Goal: Transaction & Acquisition: Purchase product/service

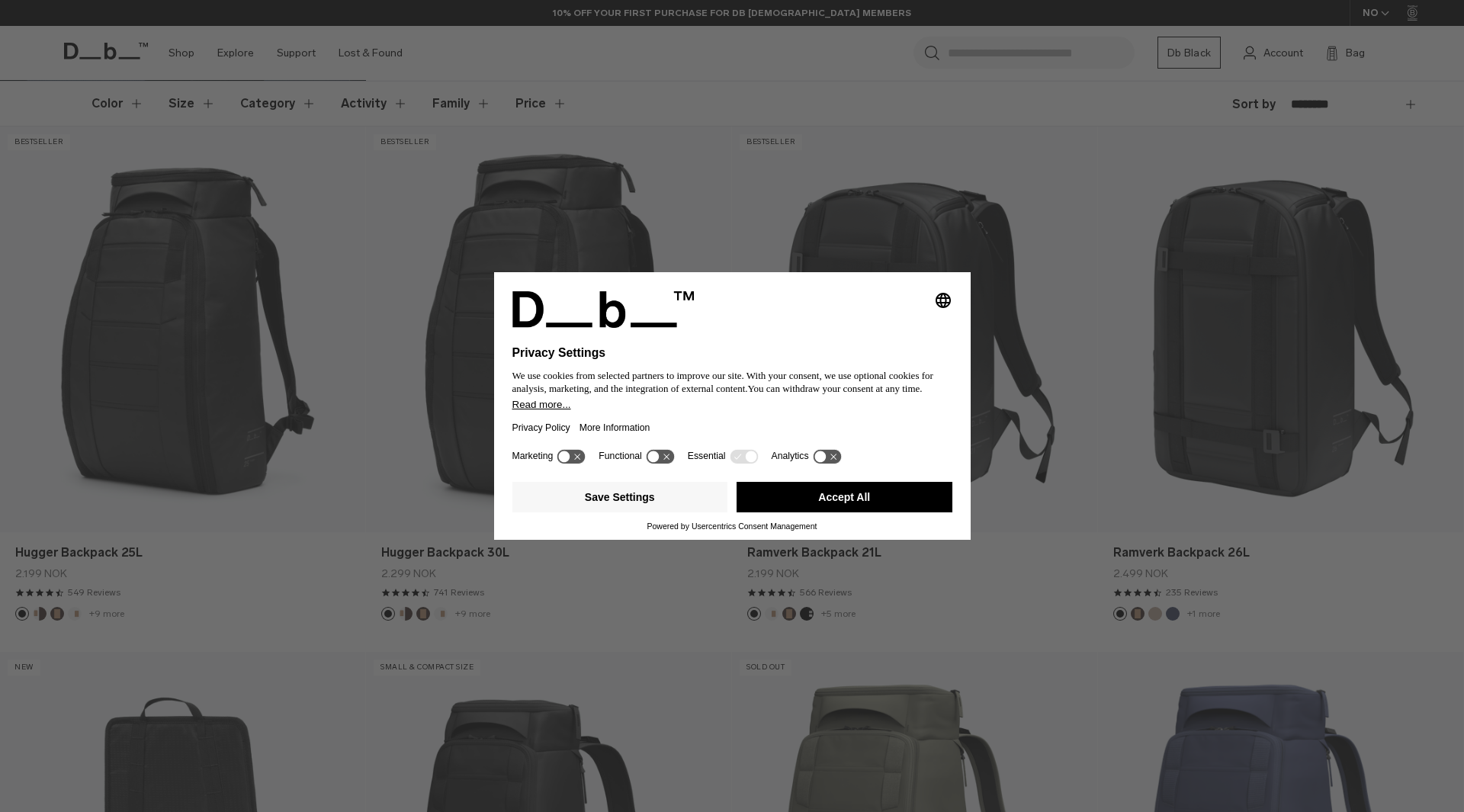
click at [830, 486] on button "Accept All" at bounding box center [844, 497] width 216 height 30
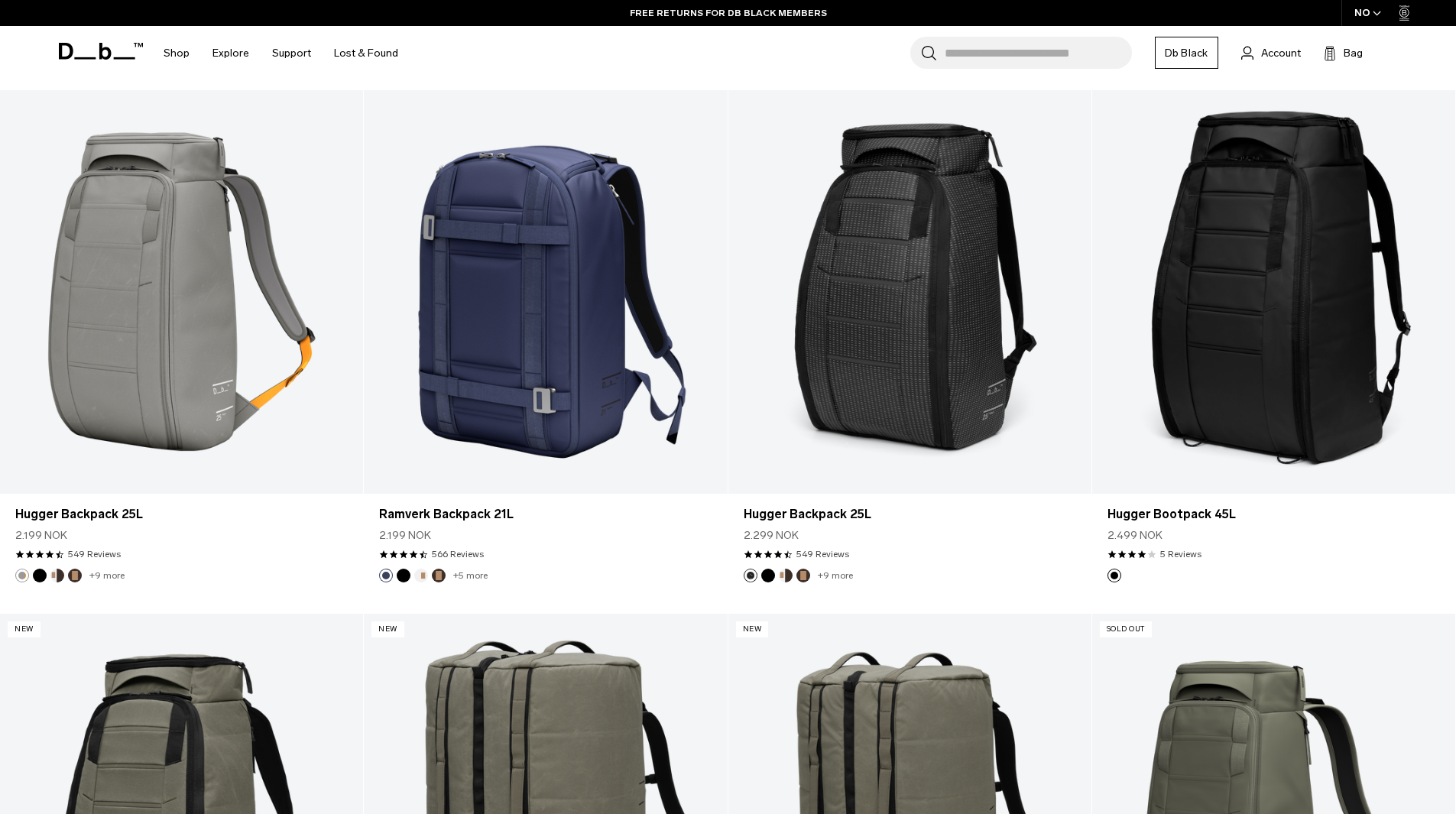
scroll to position [4023, 0]
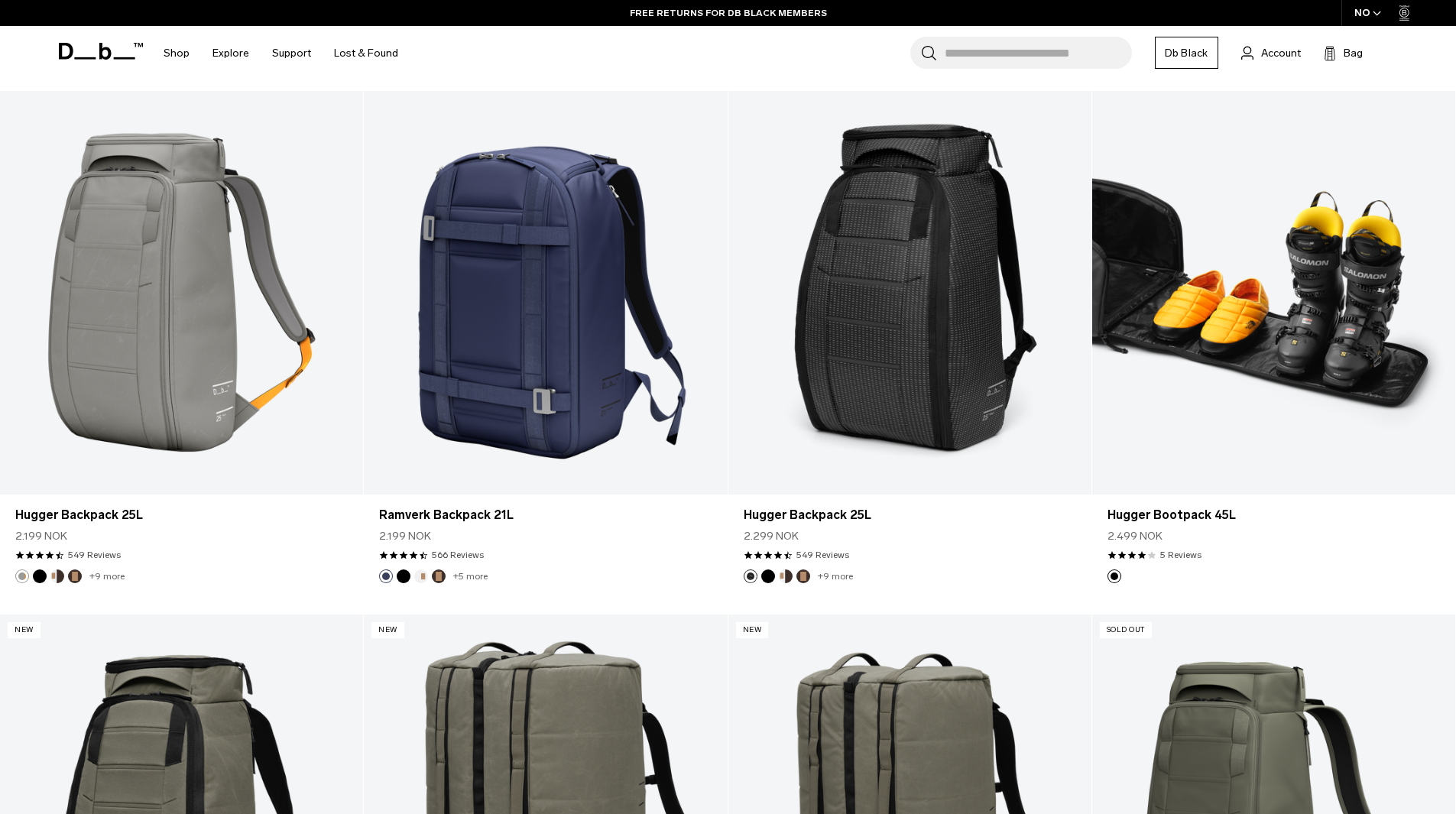
click at [1288, 244] on link "Hugger Bootpack 45L" at bounding box center [1274, 292] width 364 height 403
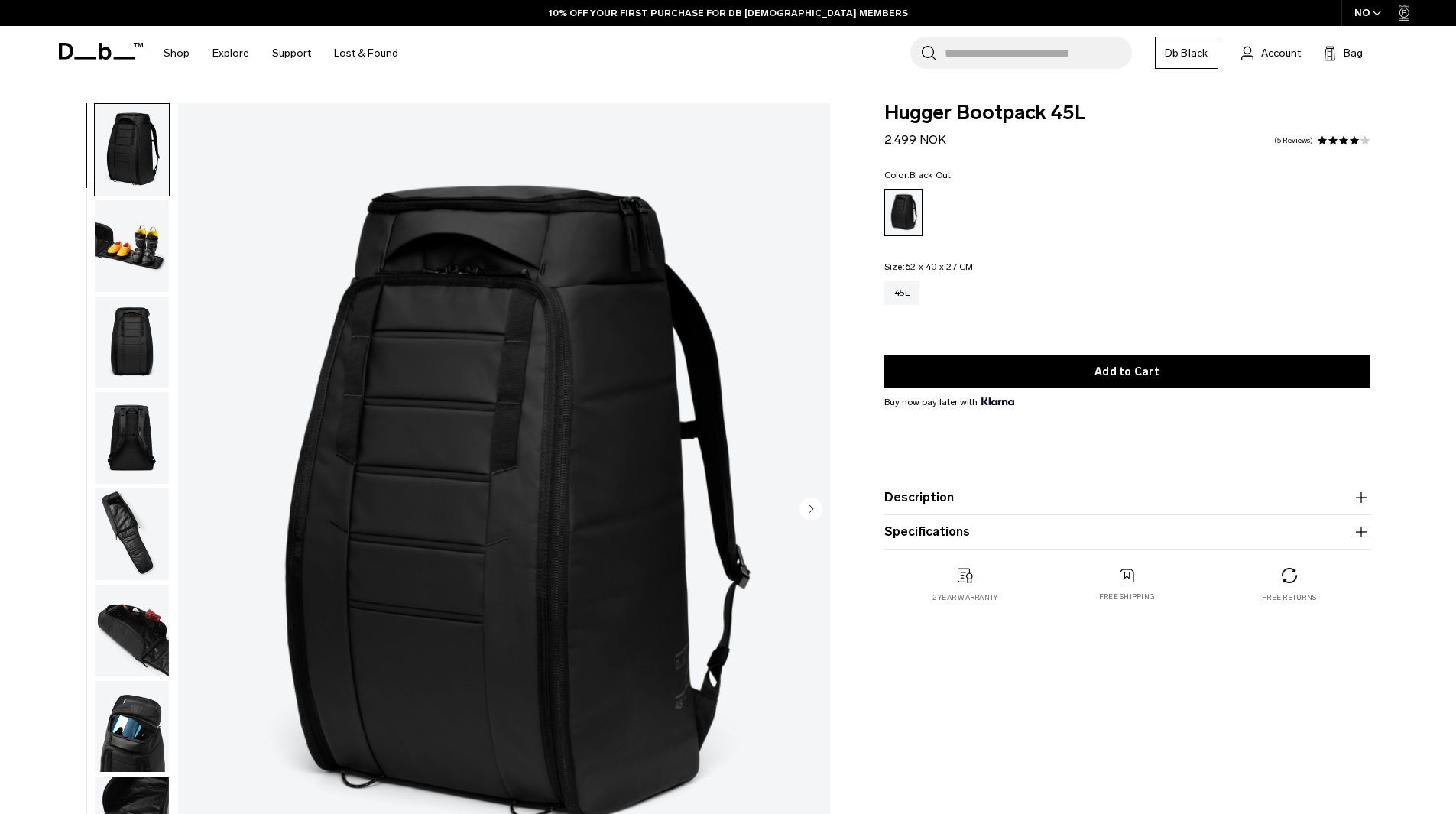
click at [135, 322] on img "button" at bounding box center [131, 342] width 74 height 92
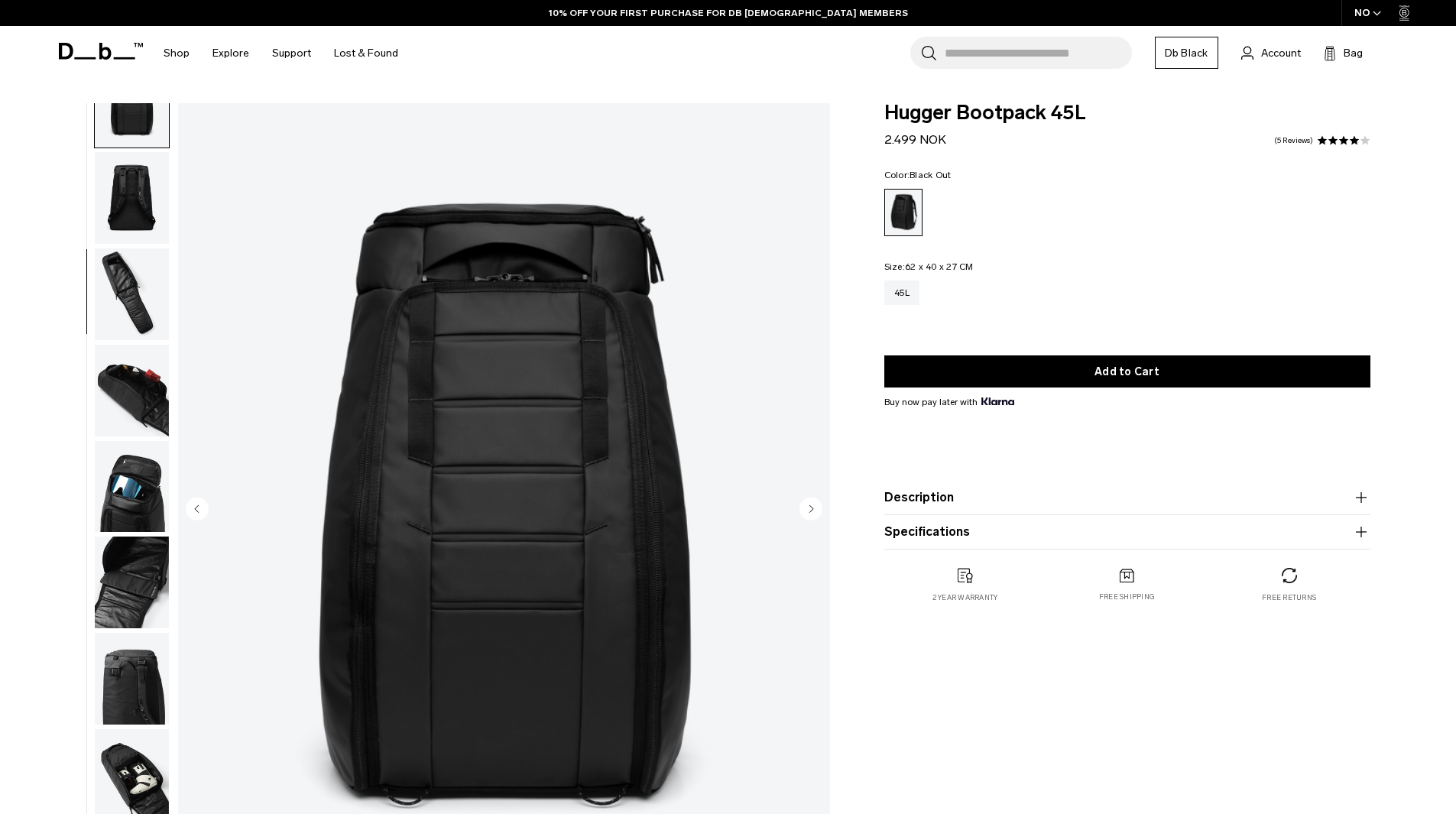
scroll to position [240, 0]
click at [127, 313] on img "button" at bounding box center [131, 293] width 74 height 92
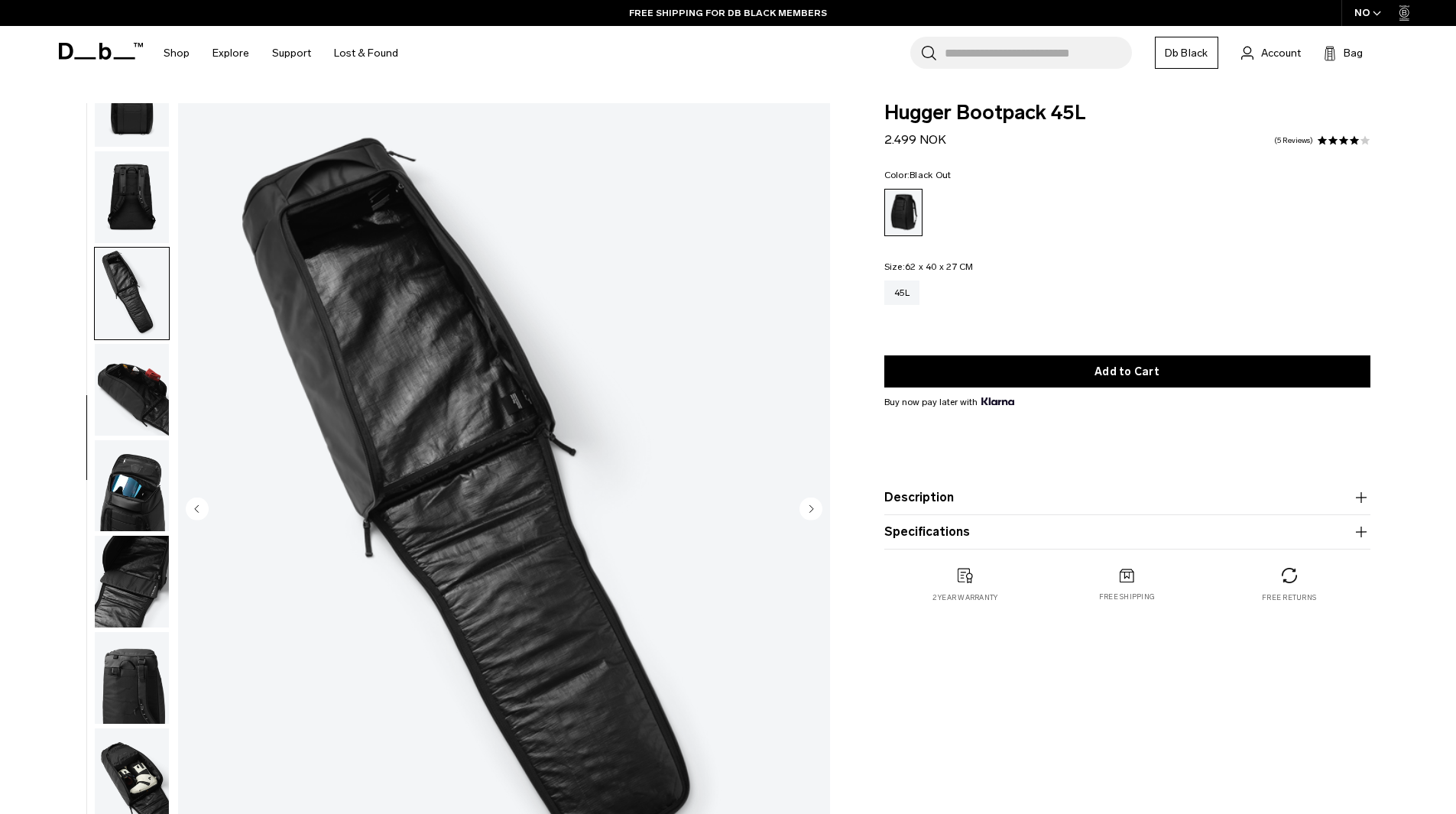
click at [138, 573] on img "button" at bounding box center [131, 581] width 74 height 92
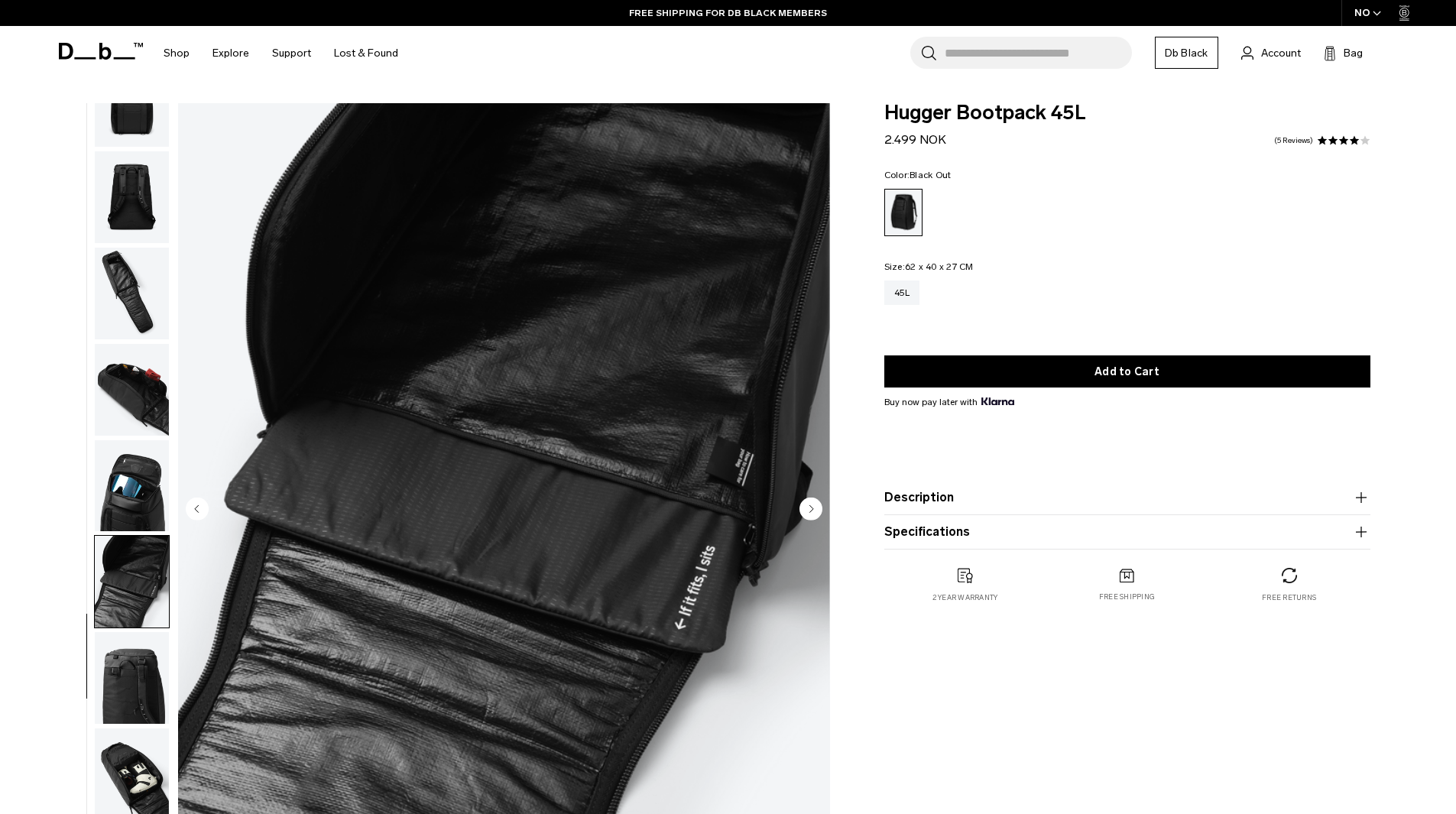
click at [130, 492] on img "button" at bounding box center [131, 485] width 74 height 92
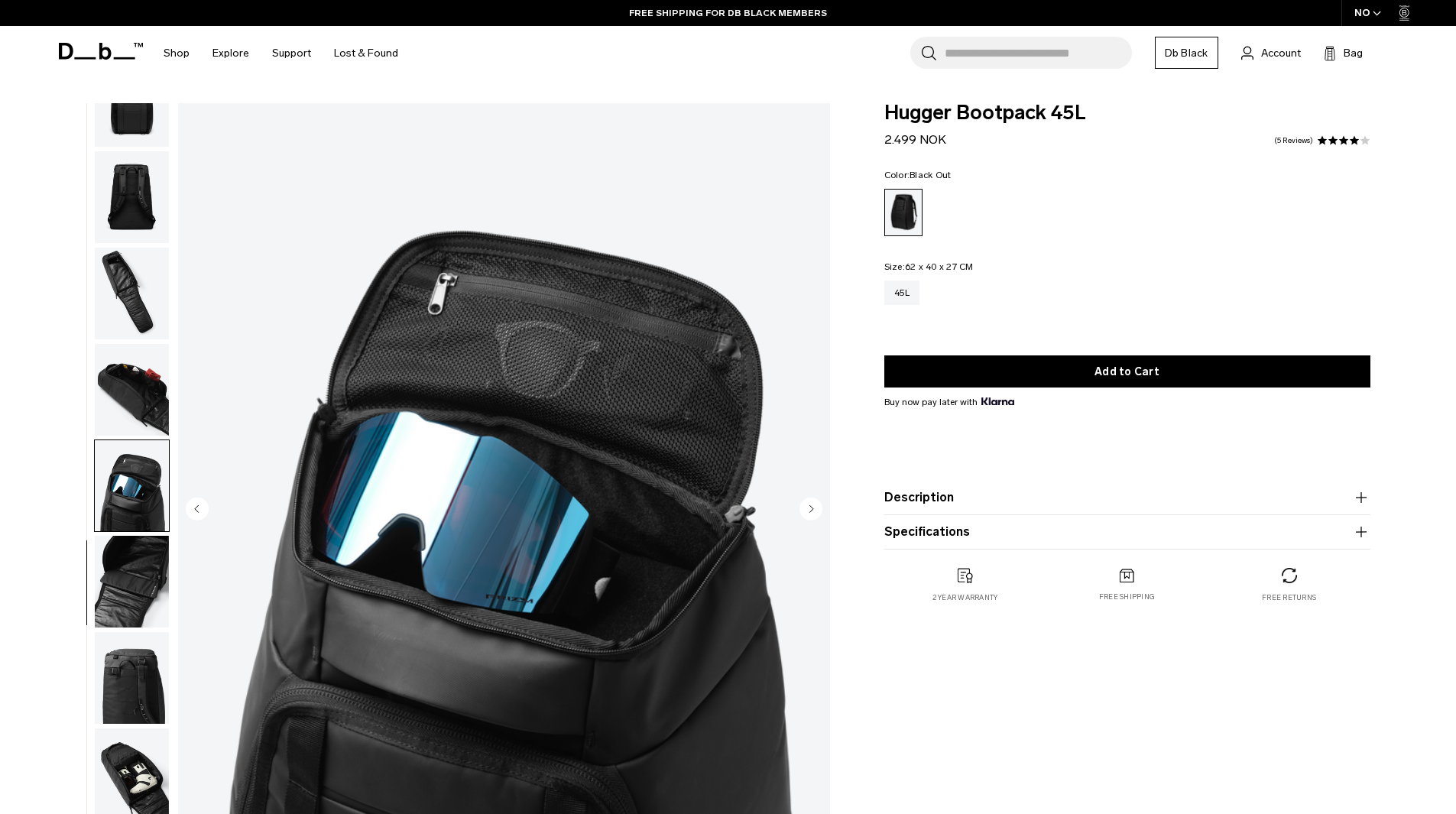
click at [153, 658] on img "button" at bounding box center [131, 678] width 74 height 92
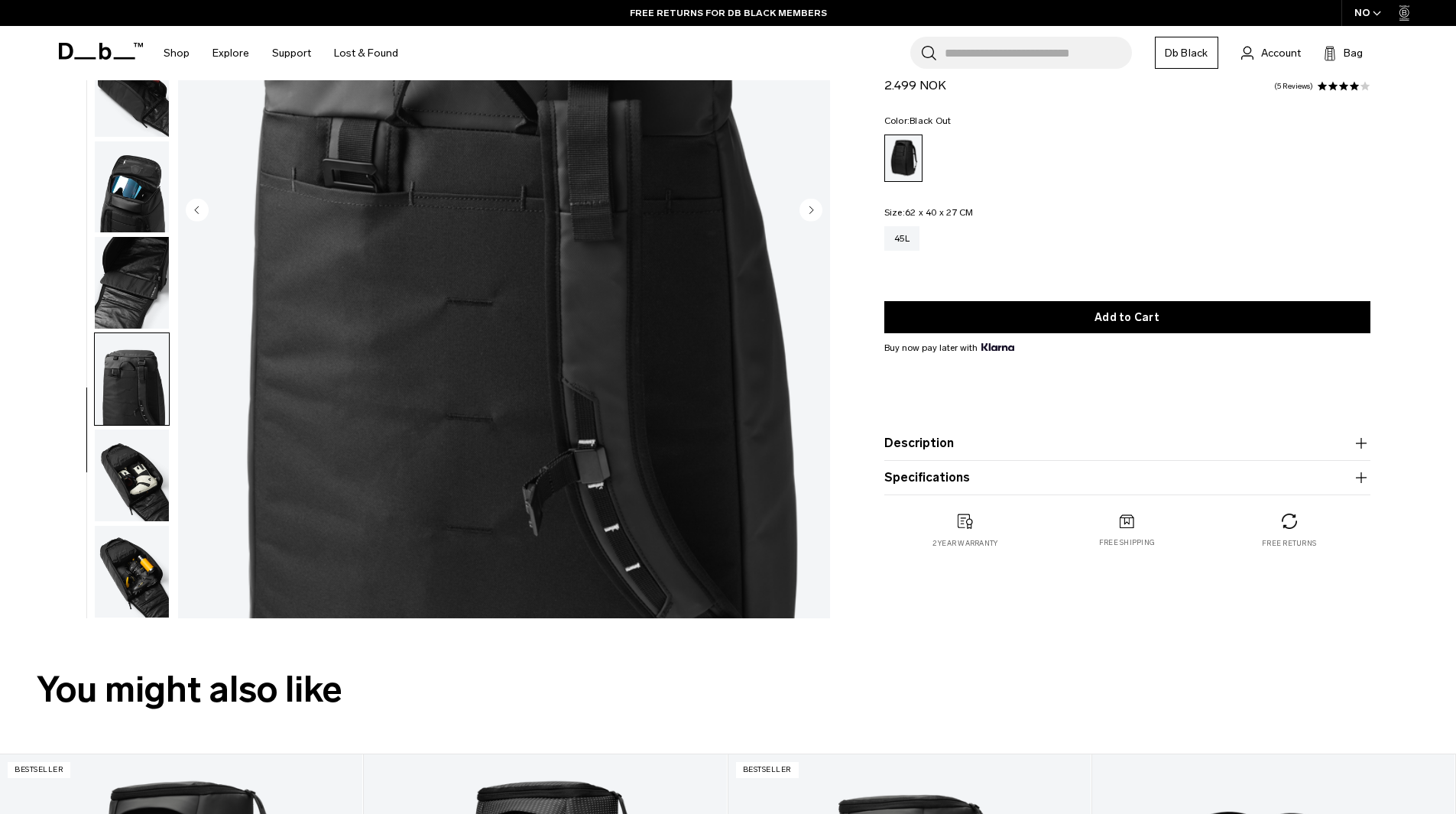
scroll to position [306, 0]
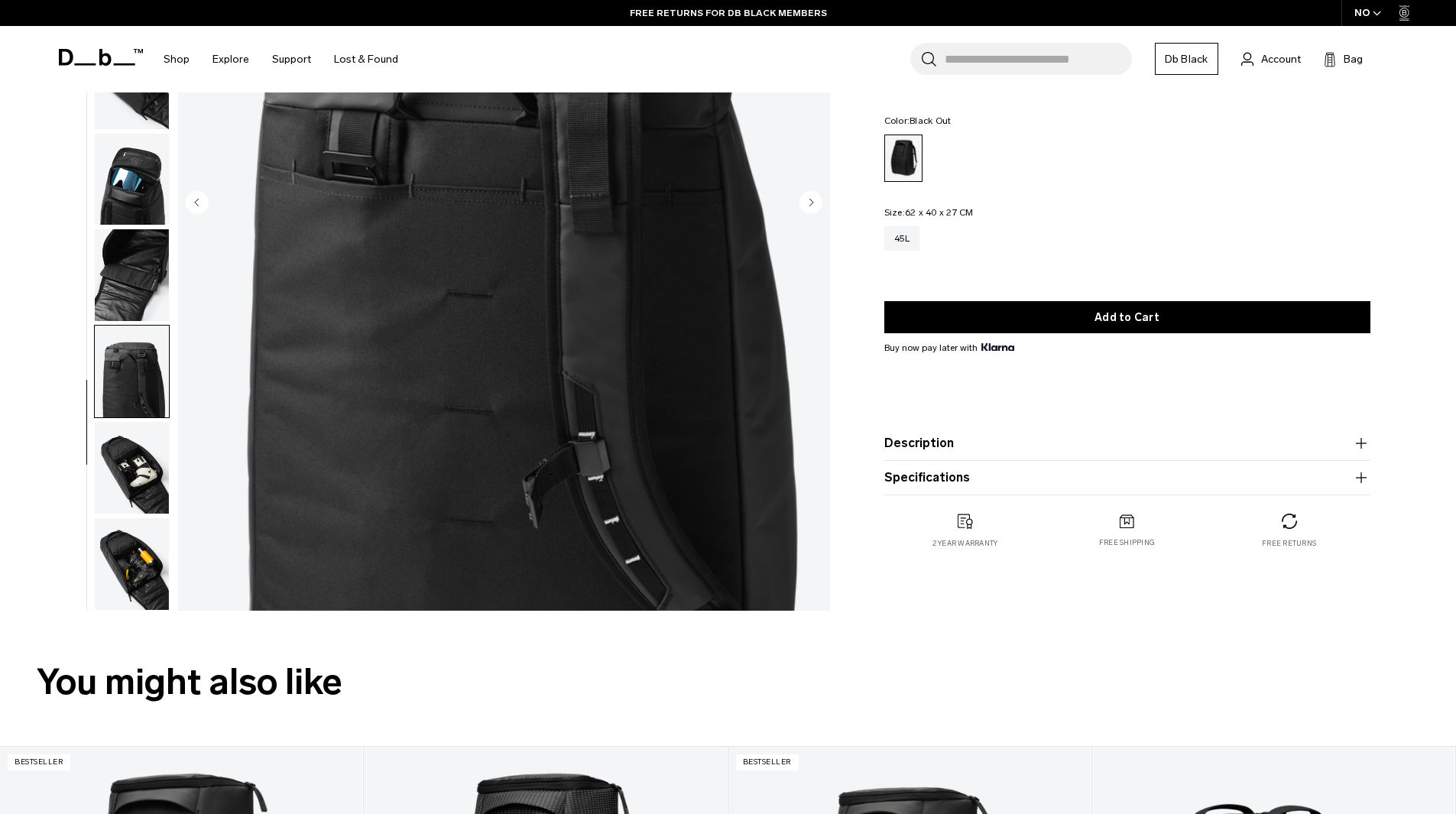
click at [136, 552] on img "button" at bounding box center [131, 564] width 74 height 92
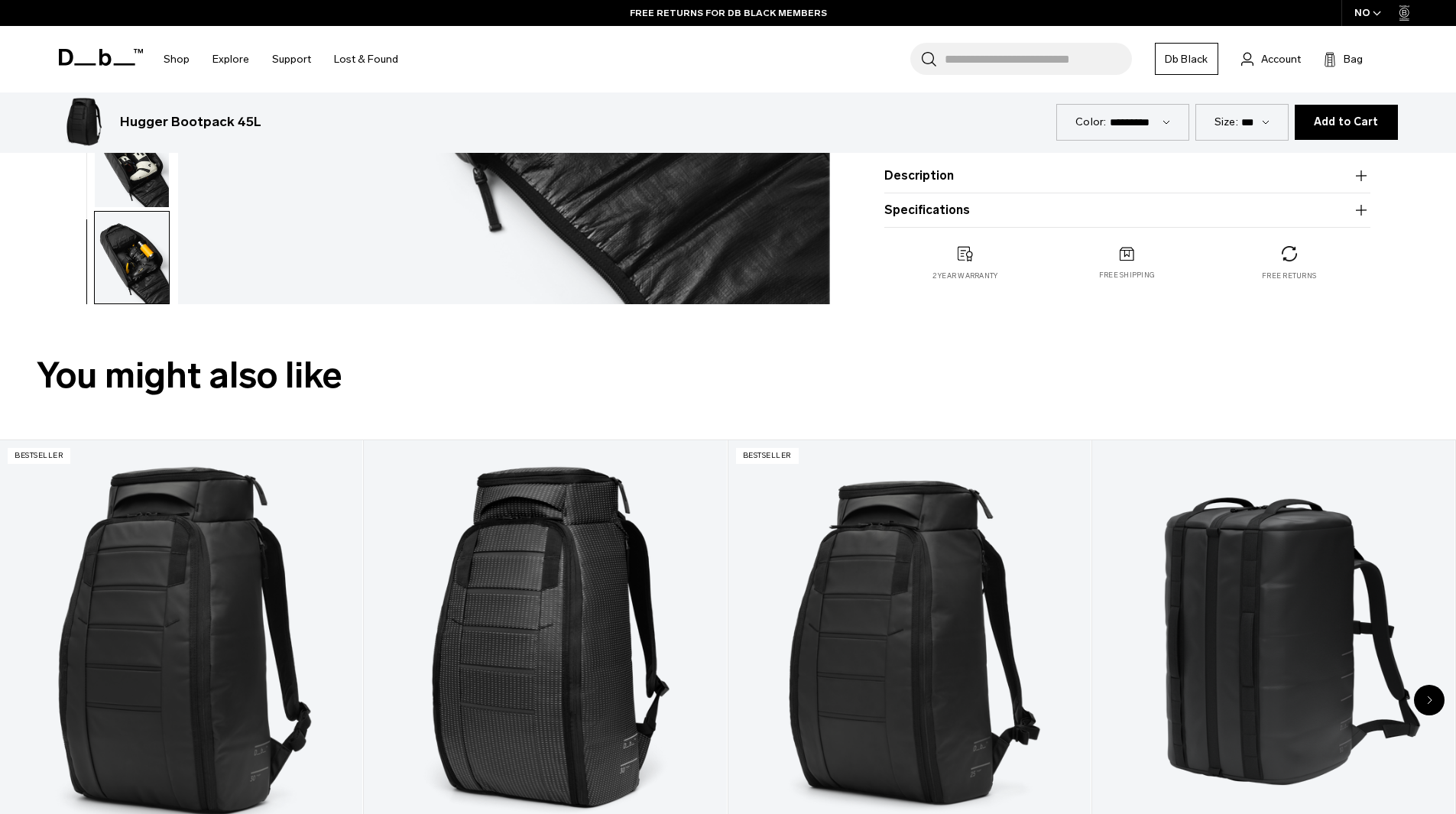
scroll to position [0, 0]
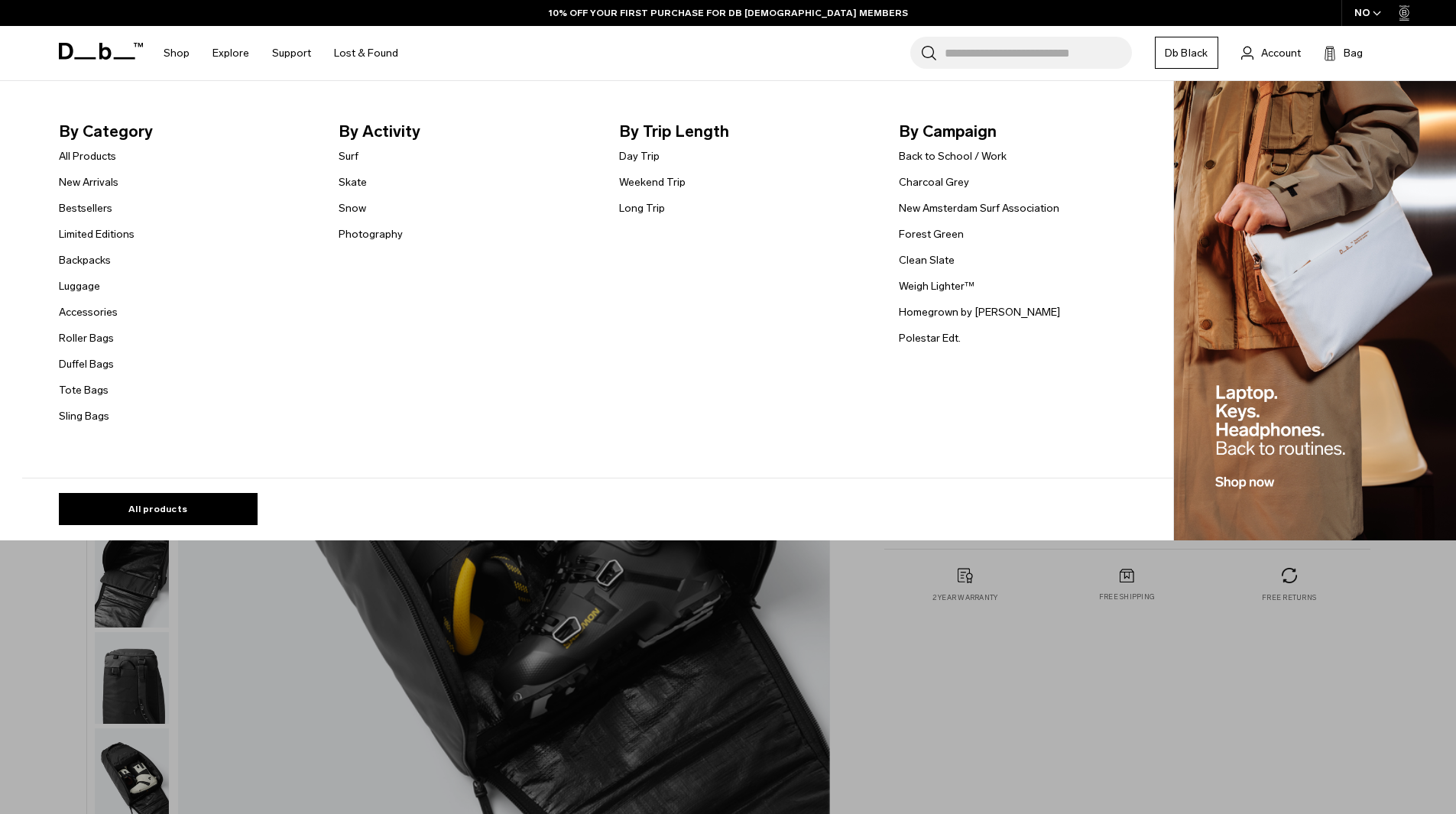
click at [93, 156] on link "All Products" at bounding box center [87, 156] width 57 height 16
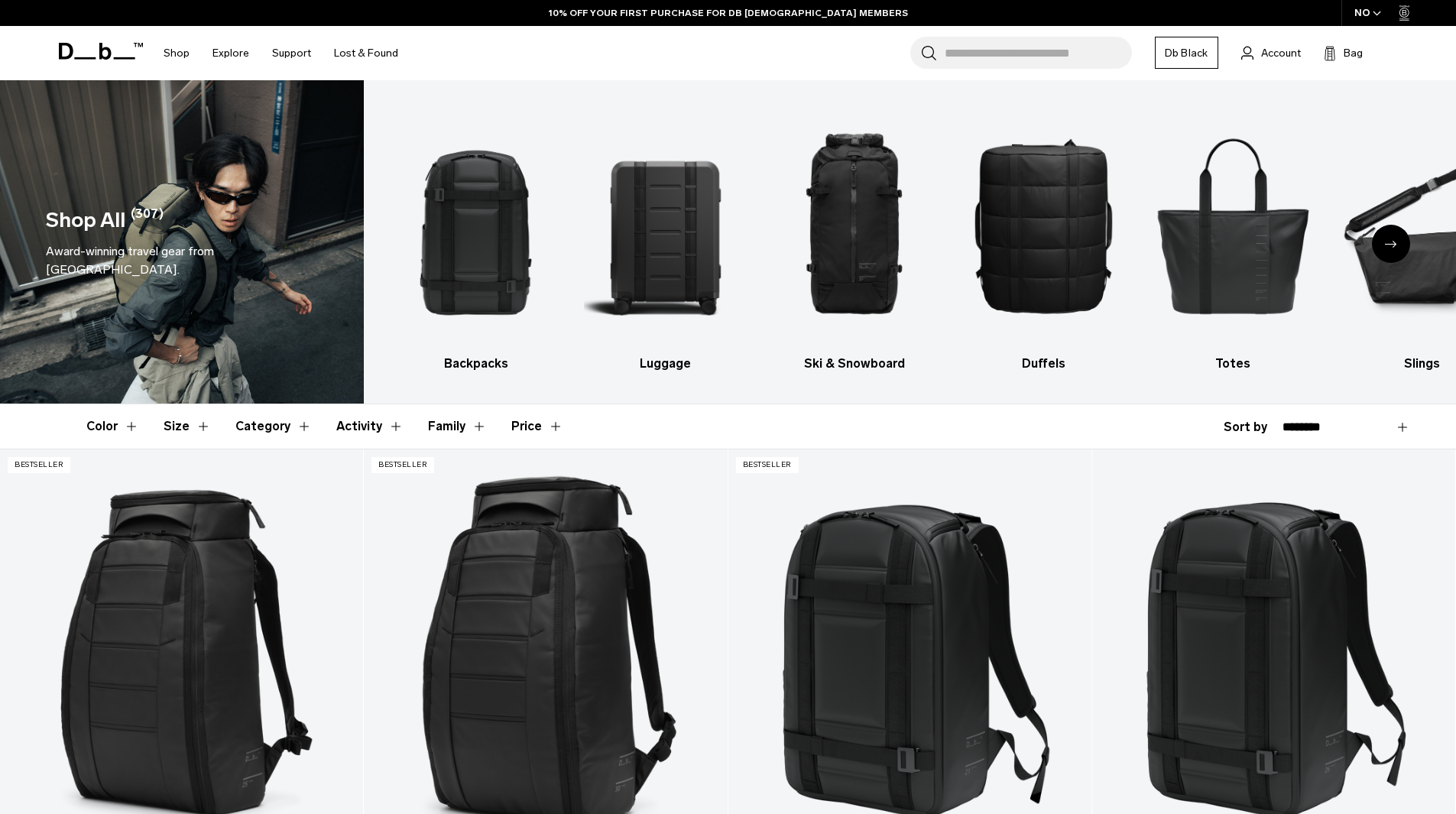
click at [466, 423] on button "Family" at bounding box center [457, 427] width 59 height 45
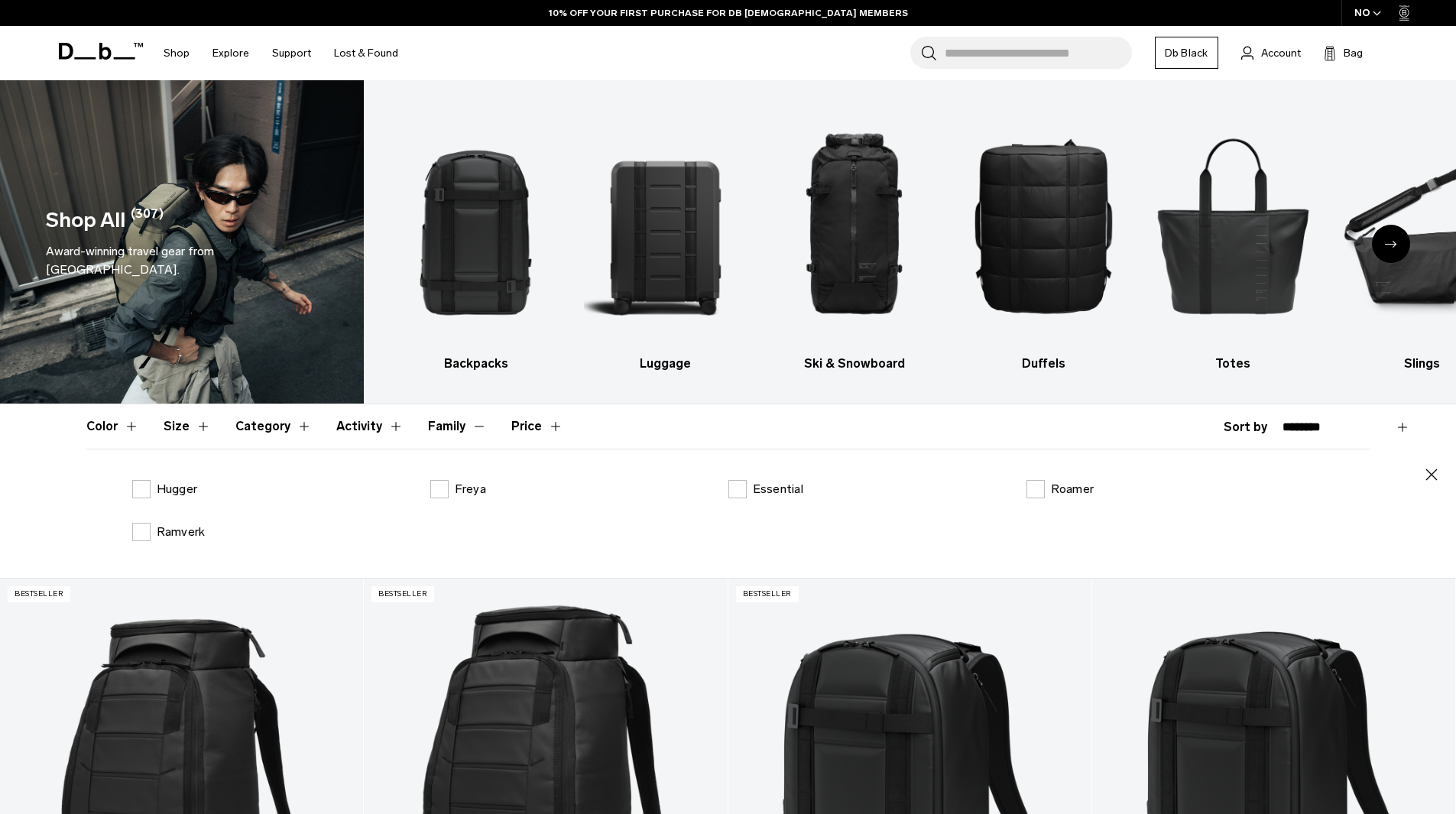
click at [466, 422] on button "Family" at bounding box center [457, 427] width 59 height 45
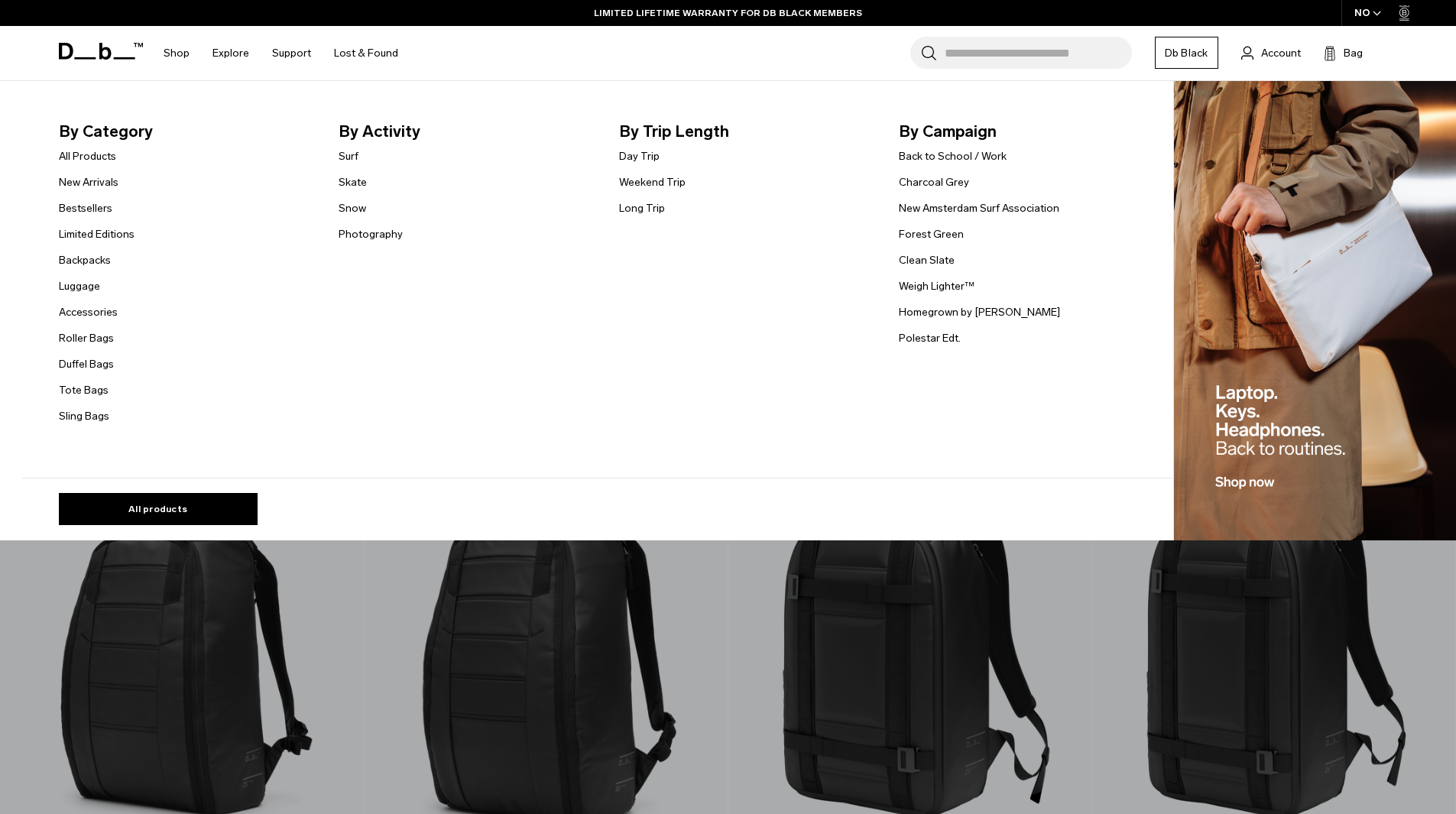
click at [683, 185] on link "Weekend Trip" at bounding box center [652, 183] width 67 height 16
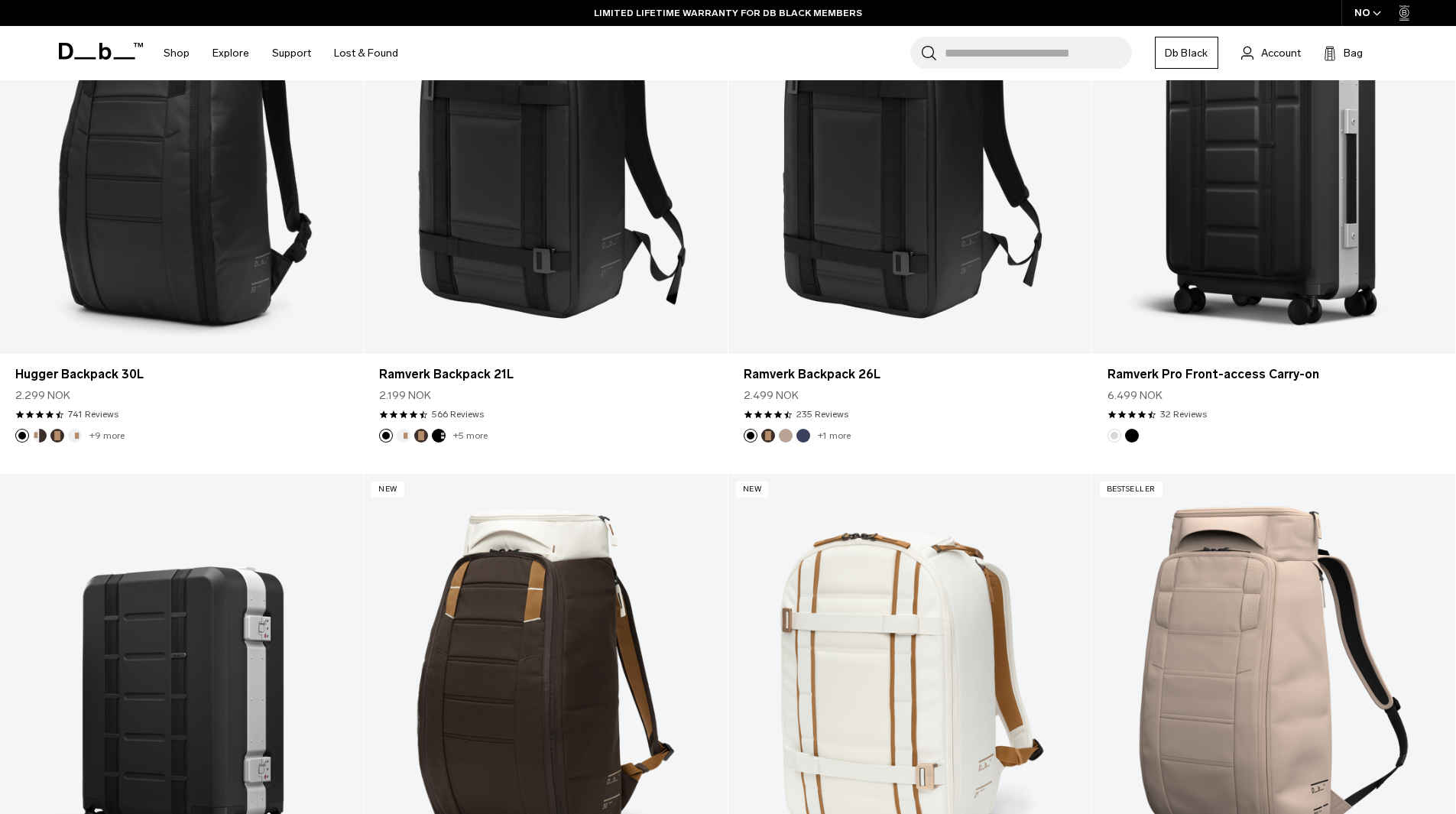
scroll to position [553, 0]
